Goal: Task Accomplishment & Management: Use online tool/utility

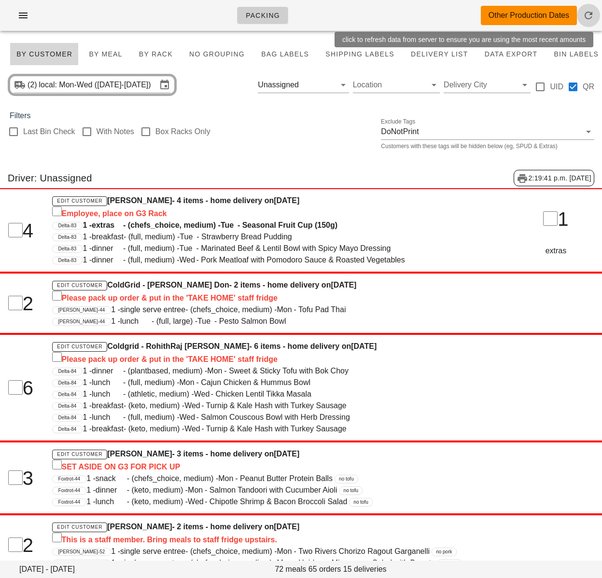
click at [589, 19] on icon "button" at bounding box center [589, 16] width 12 height 12
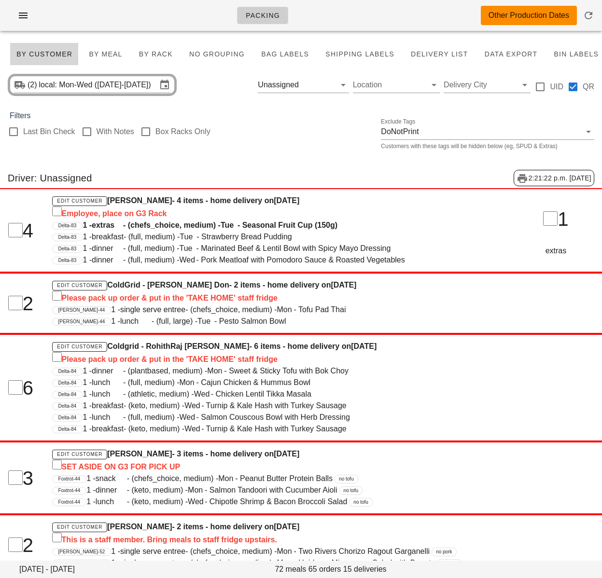
drag, startPoint x: 127, startPoint y: 86, endPoint x: 131, endPoint y: 90, distance: 5.5
click at [127, 86] on input "local: Mon-Wed (Sep 29-Oct 1)" at bounding box center [98, 84] width 118 height 15
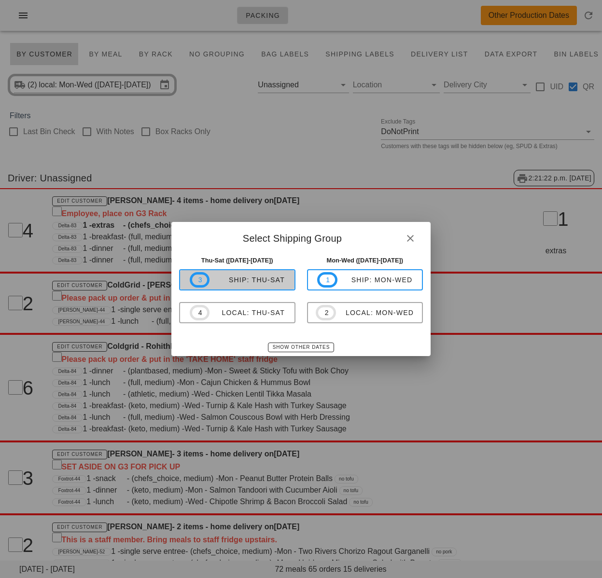
click at [284, 286] on span "3 ship: Thu-Sat" at bounding box center [237, 279] width 95 height 15
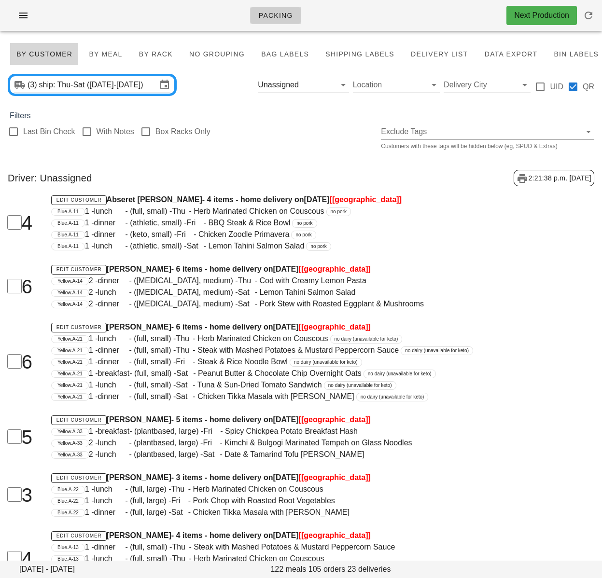
click at [297, 147] on div "Last Bin Check With Notes Box Racks Only Exclude Tags Customers with these tags…" at bounding box center [301, 137] width 602 height 31
click at [329, 84] on button "Clear Filter by driver" at bounding box center [330, 85] width 12 height 12
click at [268, 138] on div "Last Bin Check With Notes Box Racks Only Exclude Tags Customers with these tags…" at bounding box center [301, 137] width 602 height 31
click at [468, 88] on input "Delivery City" at bounding box center [479, 84] width 71 height 15
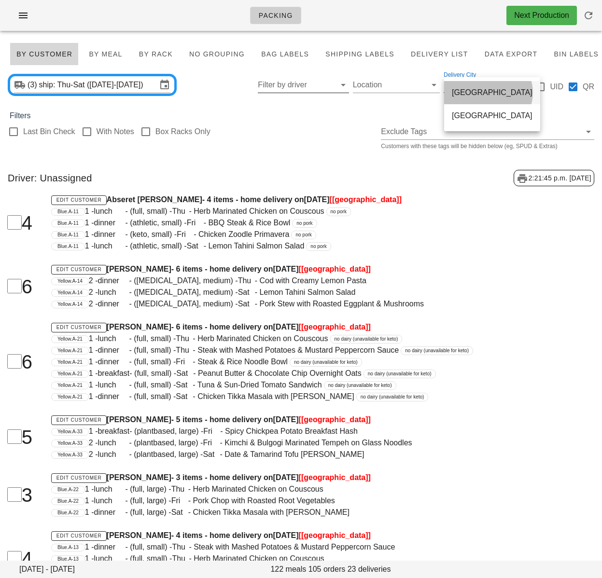
click at [465, 93] on div "toronto" at bounding box center [492, 92] width 81 height 9
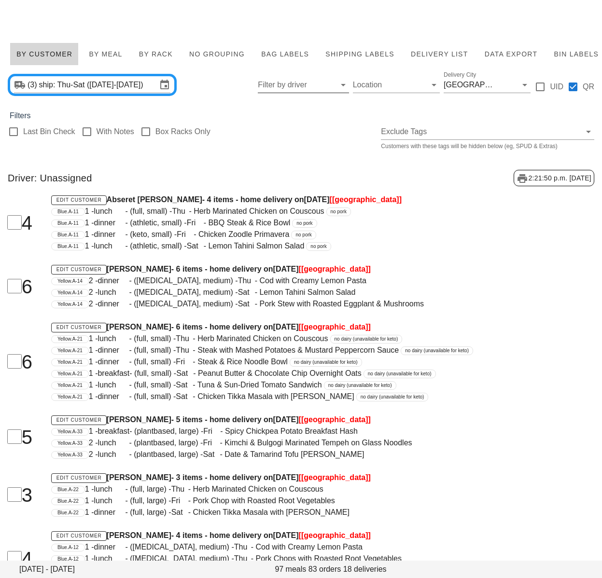
click at [507, 256] on div "4 Edit Customer Abseret Hailu - 4 items - home delivery on Wednesday Oct 01 [to…" at bounding box center [301, 223] width 614 height 70
click at [462, 85] on div "toronto" at bounding box center [471, 85] width 54 height 9
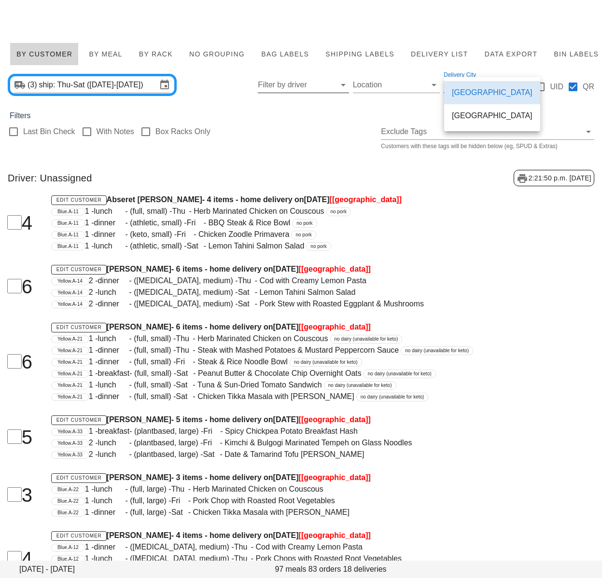
click at [466, 116] on div "[GEOGRAPHIC_DATA]" at bounding box center [492, 115] width 81 height 9
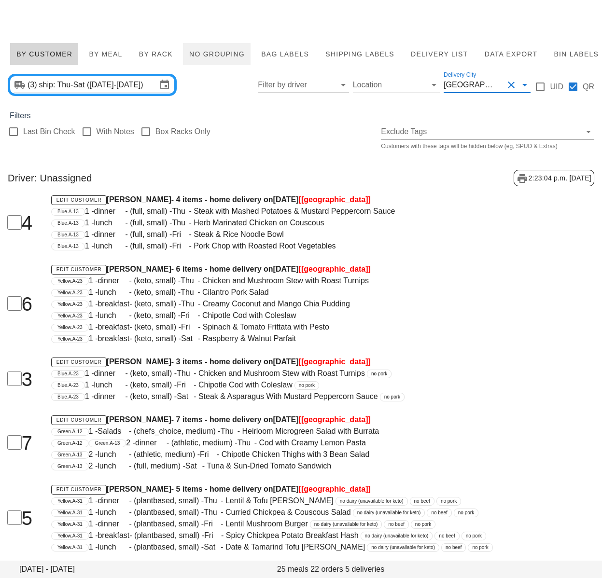
drag, startPoint x: 304, startPoint y: 125, endPoint x: 189, endPoint y: 61, distance: 131.0
click at [301, 122] on div "Last Bin Check With Notes Box Racks Only Exclude Tags Customers with these tags…" at bounding box center [301, 137] width 602 height 31
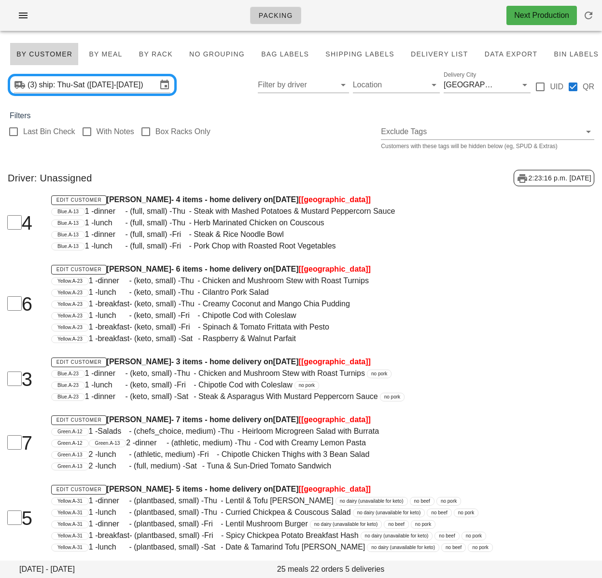
click at [399, 256] on div "Edit Customer [PERSON_NAME] - 4 items - home delivery [DATE][DATE] [[GEOGRAPHIC…" at bounding box center [275, 223] width 460 height 70
click at [274, 171] on div "Driver: Unassigned 2:23:16 p.m. [DATE]" at bounding box center [301, 178] width 602 height 32
click at [271, 55] on span "Bag Labels" at bounding box center [285, 54] width 48 height 8
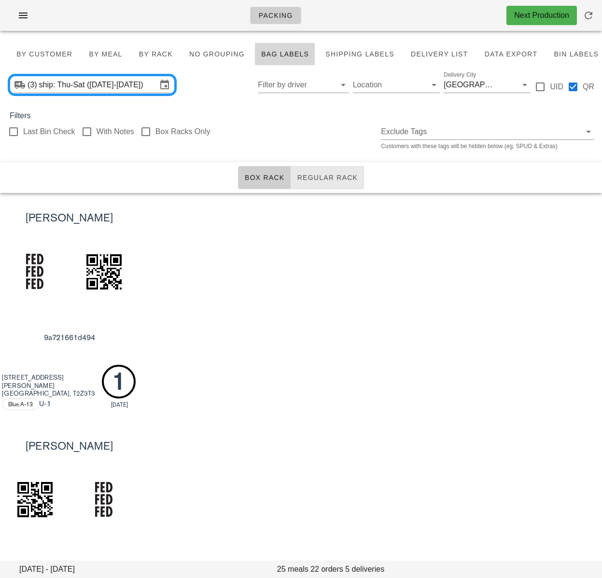
click at [320, 181] on span "Regular Rack" at bounding box center [326, 178] width 61 height 8
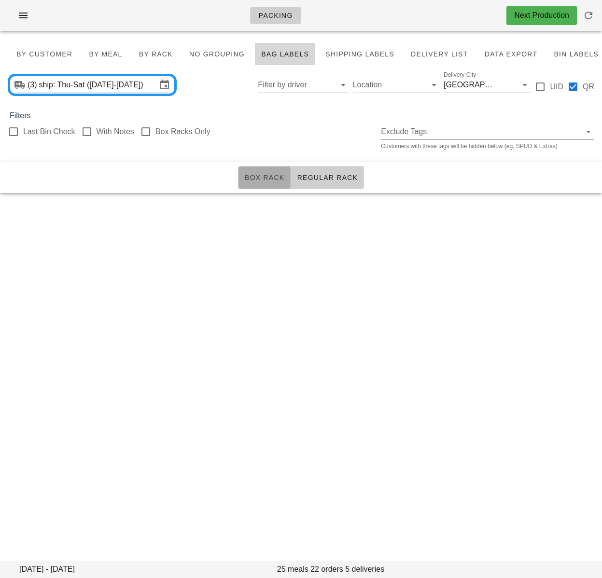
click at [268, 180] on span "Box Rack" at bounding box center [264, 178] width 41 height 8
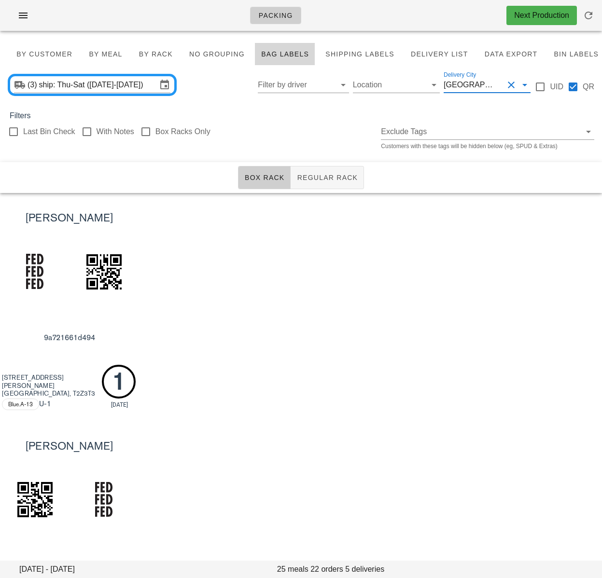
click at [500, 90] on input "Delivery City" at bounding box center [502, 84] width 4 height 15
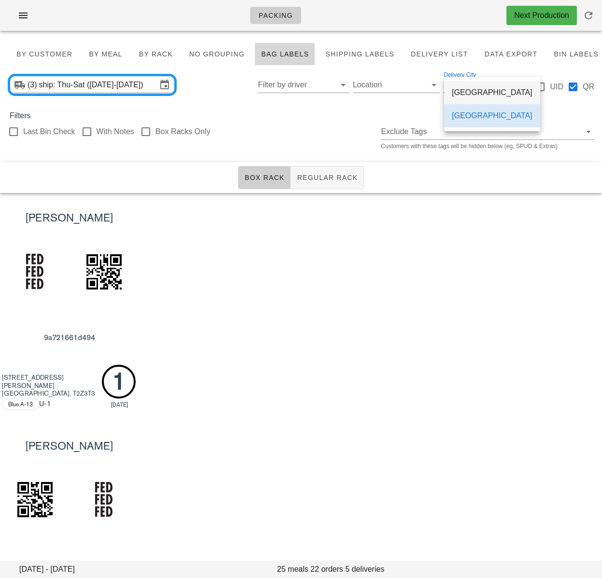
click at [475, 95] on div "toronto" at bounding box center [492, 92] width 81 height 9
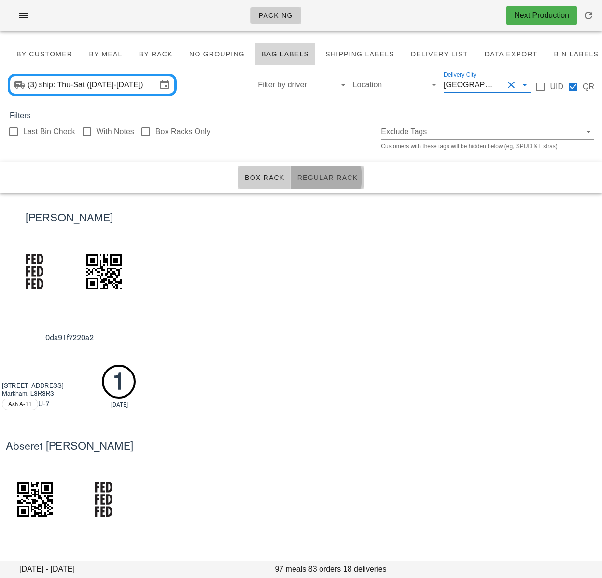
click at [345, 176] on span "Regular Rack" at bounding box center [326, 178] width 61 height 8
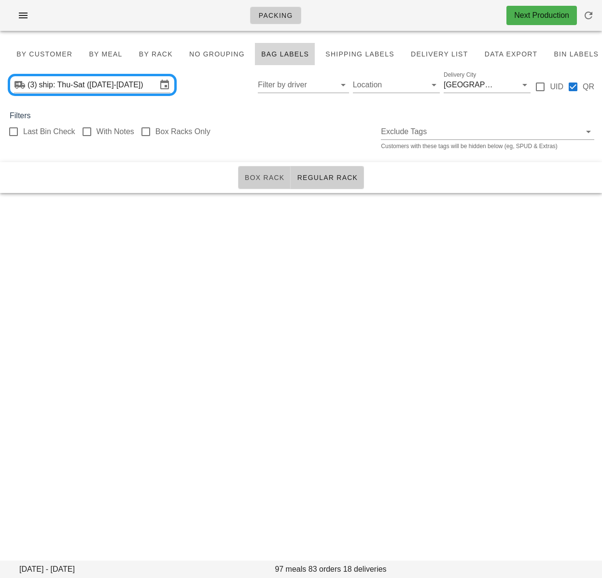
click at [266, 176] on span "Box Rack" at bounding box center [264, 178] width 41 height 8
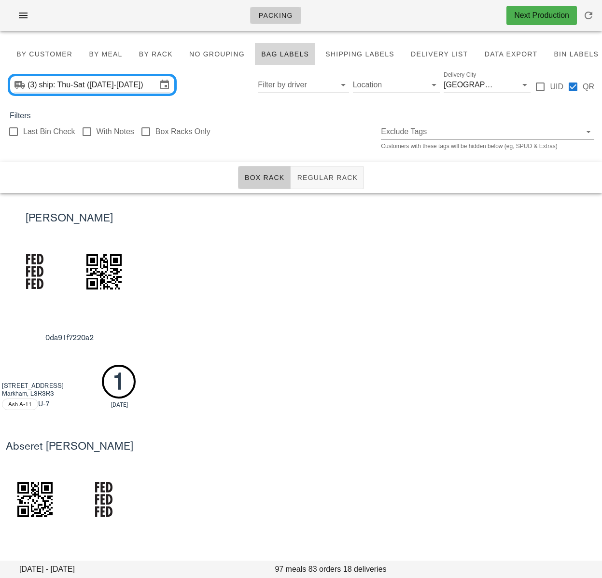
drag, startPoint x: 356, startPoint y: 284, endPoint x: 295, endPoint y: 281, distance: 60.9
click at [356, 284] on div "Jiyoon J 0da91f7220a2 82 Larksmere Crt Markham, L3R3R3 Ash.A-11 U -7 1 1/10/25" at bounding box center [301, 307] width 602 height 228
click at [462, 88] on div "toronto" at bounding box center [471, 85] width 54 height 9
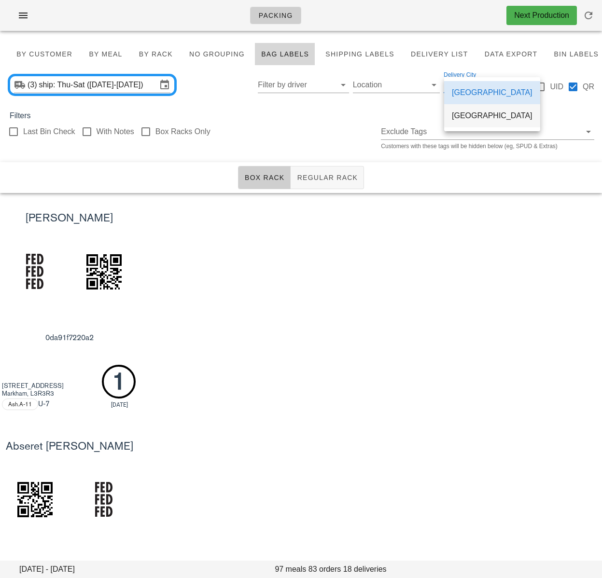
click at [470, 117] on div "[GEOGRAPHIC_DATA]" at bounding box center [492, 115] width 81 height 9
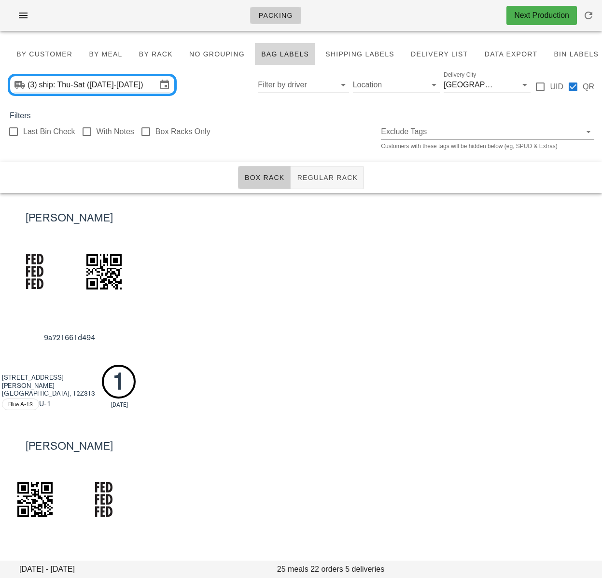
click at [458, 316] on div "[PERSON_NAME] 9a721661d494 [STREET_ADDRESS][PERSON_NAME] Blue.A-13 U -1 1 [DATE]" at bounding box center [301, 307] width 602 height 228
drag, startPoint x: 262, startPoint y: 121, endPoint x: 253, endPoint y: 108, distance: 15.5
click at [262, 120] on div "Filters" at bounding box center [301, 116] width 602 height 12
click at [54, 47] on button "By Customer" at bounding box center [44, 53] width 69 height 23
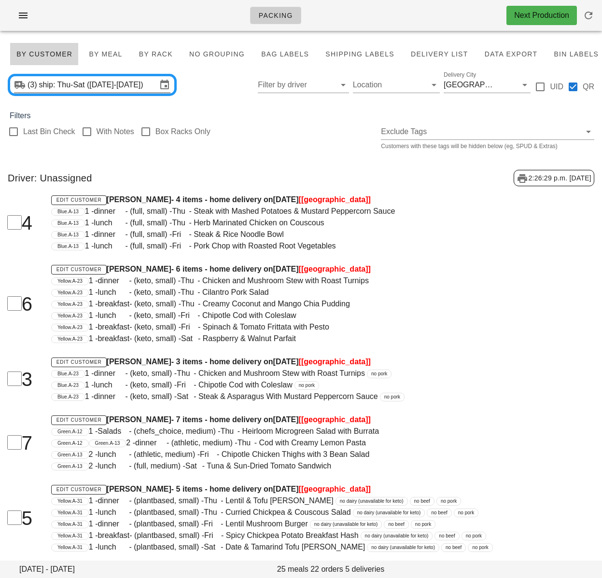
click at [117, 89] on input "ship: Thu-Sat ([DATE]-[DATE])" at bounding box center [98, 84] width 118 height 15
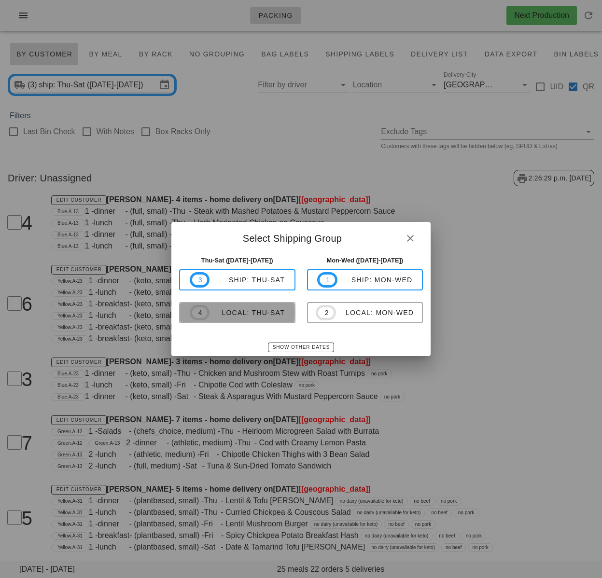
click at [274, 315] on div "local: Thu-Sat" at bounding box center [247, 313] width 75 height 8
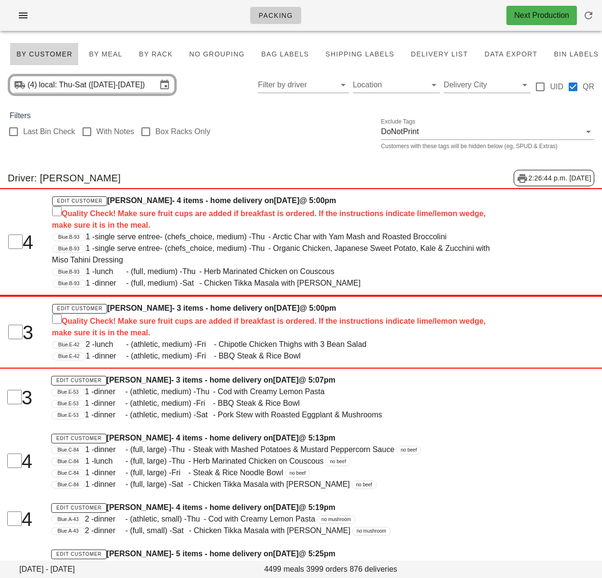
click at [283, 121] on div "Filters" at bounding box center [301, 116] width 602 height 12
click at [16, 132] on div at bounding box center [13, 132] width 16 height 16
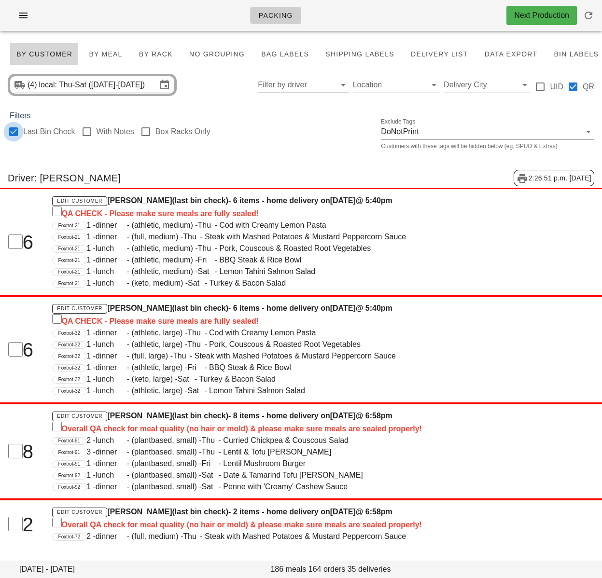
checkbox input "true"
click at [274, 89] on input "Filter by driver" at bounding box center [295, 84] width 75 height 15
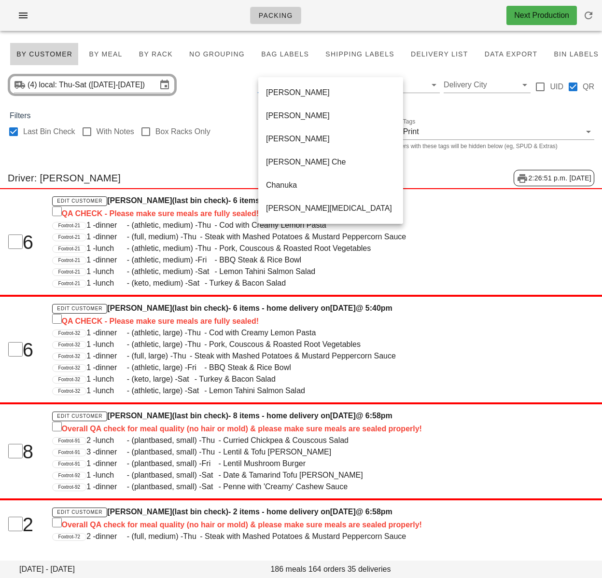
scroll to position [324, 0]
click at [212, 96] on div "(4) local: Thu-Sat ([DATE]-[DATE]) Location [GEOGRAPHIC_DATA] UID QR" at bounding box center [301, 85] width 602 height 31
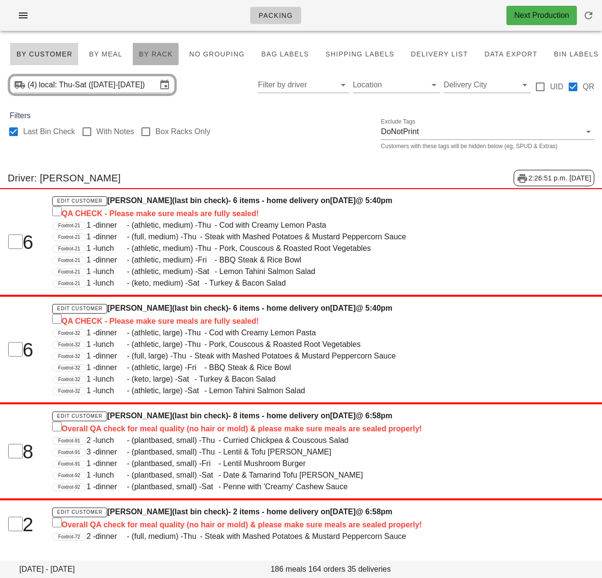
click at [166, 55] on span "By Rack" at bounding box center [156, 54] width 34 height 8
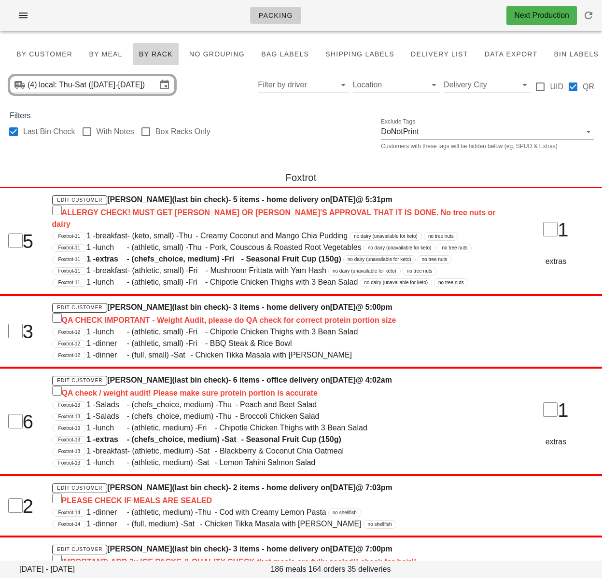
click at [302, 147] on div "Last Bin Check With Notes Box Racks Only Exclude Tags DoNotPrint Customers with…" at bounding box center [301, 137] width 602 height 31
